Goal: Information Seeking & Learning: Check status

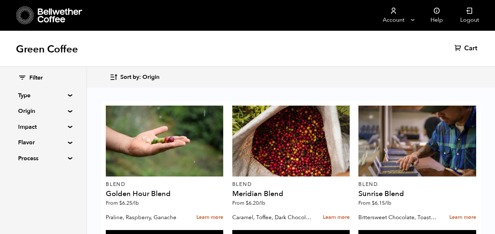
scroll to position [415, 0]
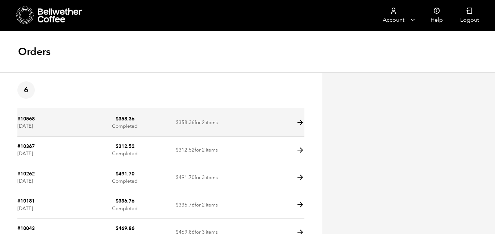
click at [210, 125] on td "$ 358.36 for 2 items" at bounding box center [197, 123] width 72 height 28
click at [299, 123] on icon at bounding box center [300, 123] width 8 height 8
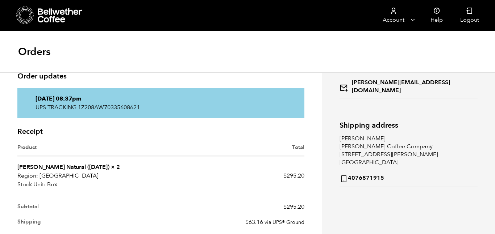
scroll to position [86, 0]
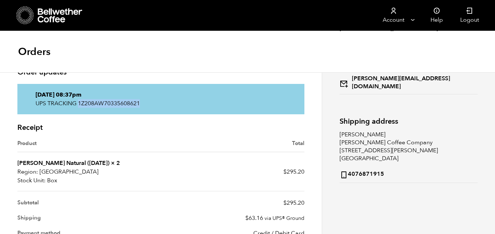
drag, startPoint x: 79, startPoint y: 104, endPoint x: 142, endPoint y: 104, distance: 62.3
click at [142, 104] on p "UPS TRACKING 1Z208AW70335608621" at bounding box center [161, 103] width 251 height 9
copy p "1Z208AW70335608621"
